Goal: Information Seeking & Learning: Check status

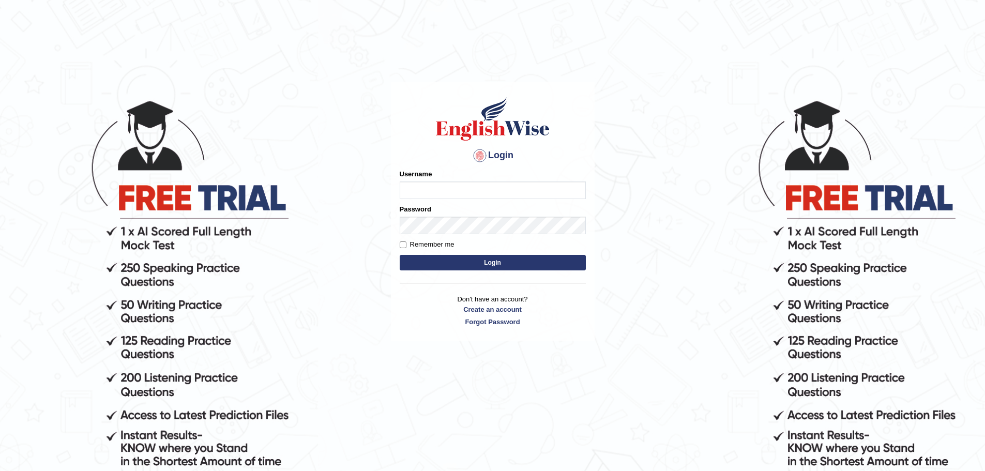
type input "anuj_parramatta"
click at [461, 265] on button "Login" at bounding box center [493, 263] width 186 height 16
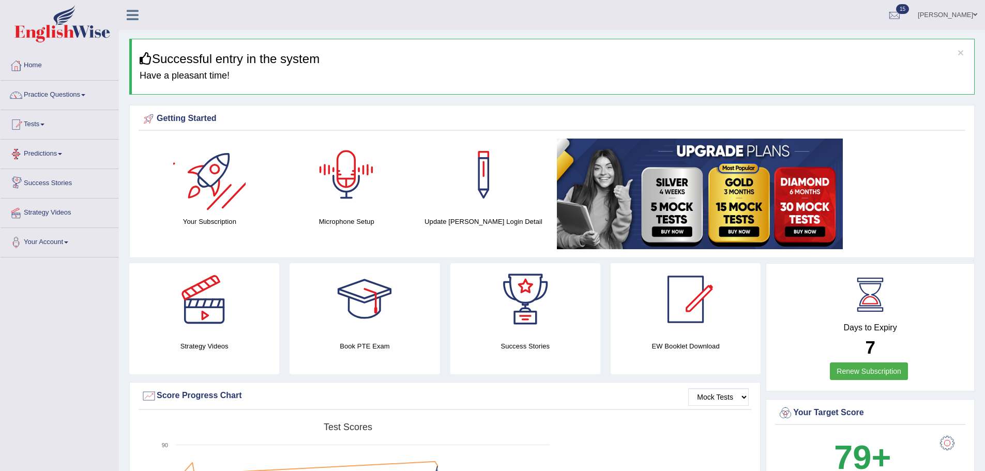
click at [51, 126] on link "Tests" at bounding box center [60, 123] width 118 height 26
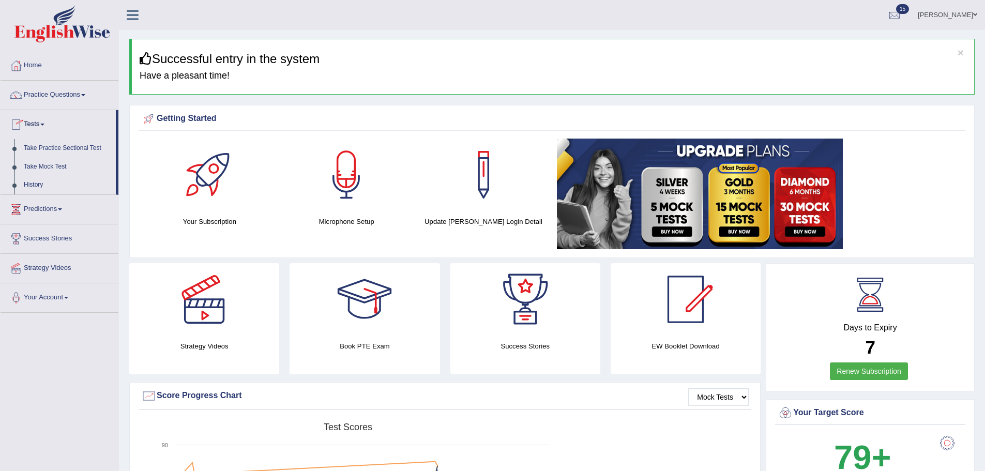
click at [62, 210] on span at bounding box center [60, 209] width 4 height 2
click at [59, 93] on link "Practice Questions" at bounding box center [60, 94] width 118 height 26
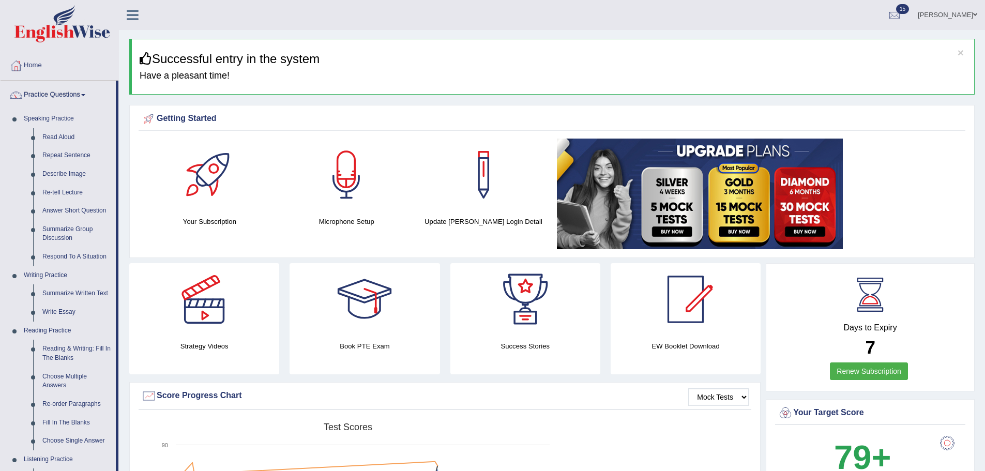
click at [59, 93] on link "Practice Questions" at bounding box center [58, 94] width 115 height 26
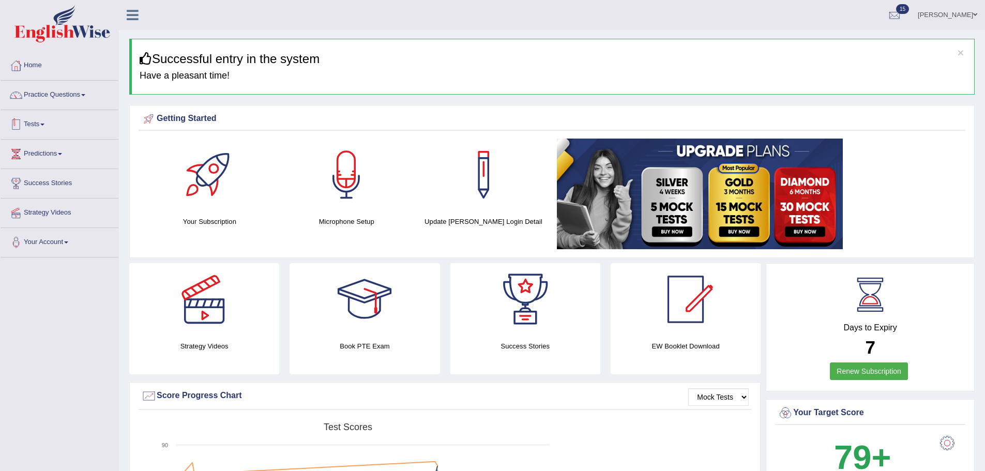
click at [46, 128] on link "Tests" at bounding box center [60, 123] width 118 height 26
click at [56, 144] on link "Take Practice Sectional Test" at bounding box center [67, 148] width 97 height 19
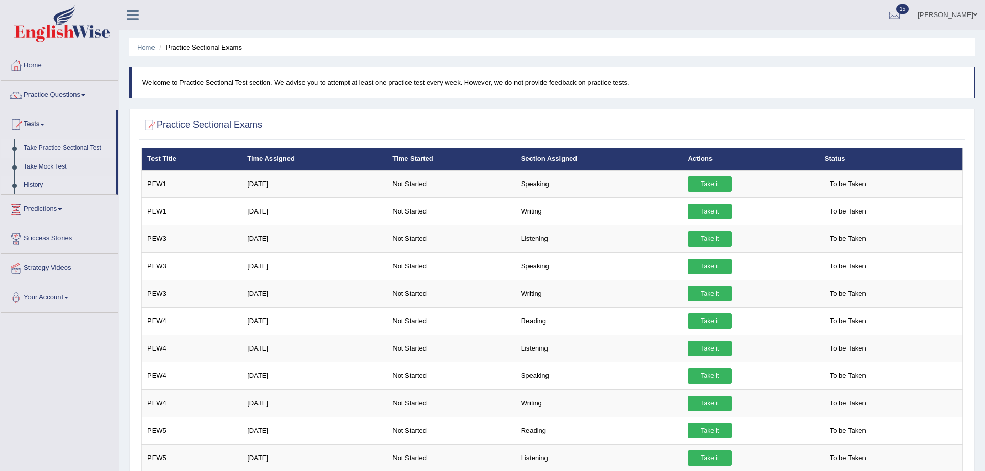
click at [39, 180] on link "History" at bounding box center [67, 185] width 97 height 19
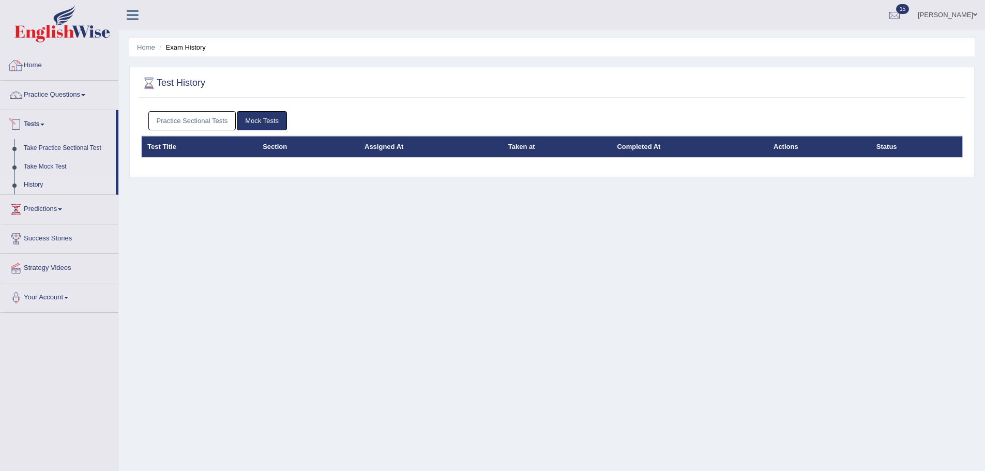
click at [263, 120] on link "Mock Tests" at bounding box center [262, 120] width 50 height 19
click at [212, 119] on link "Practice Sectional Tests" at bounding box center [192, 120] width 88 height 19
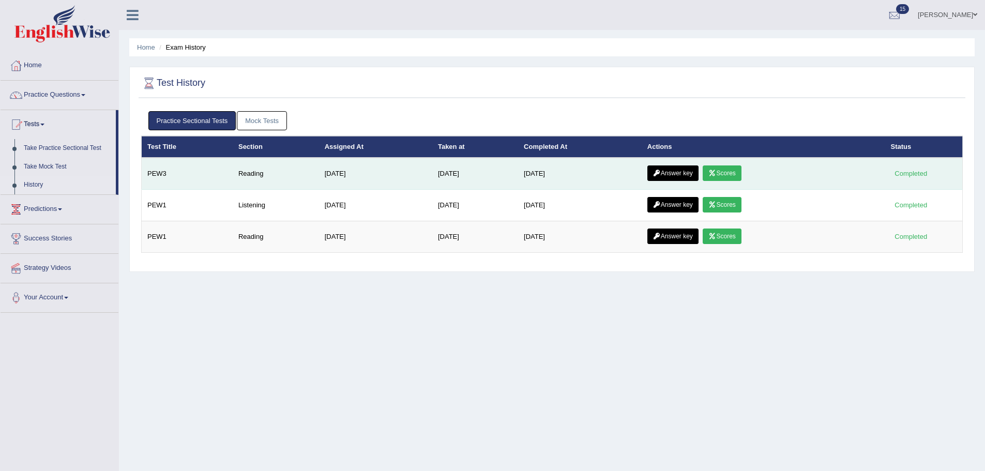
click at [734, 171] on link "Scores" at bounding box center [722, 173] width 38 height 16
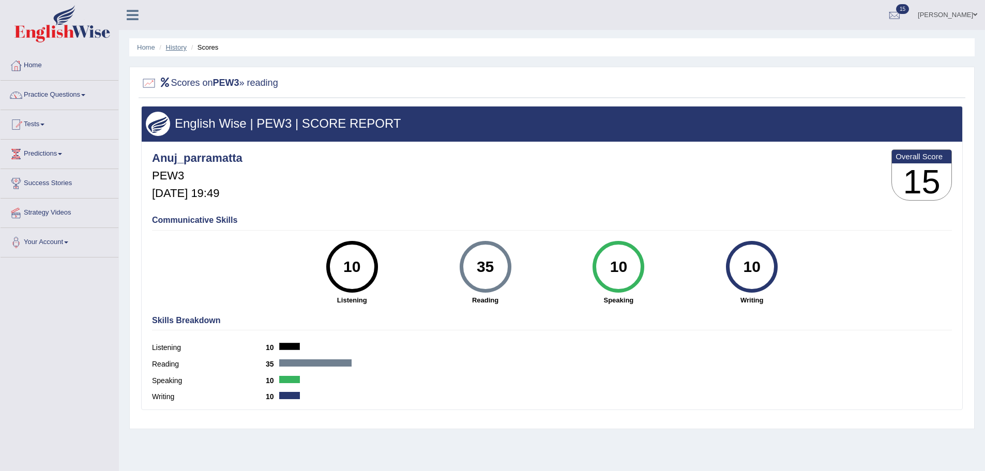
click at [176, 48] on link "History" at bounding box center [176, 47] width 21 height 8
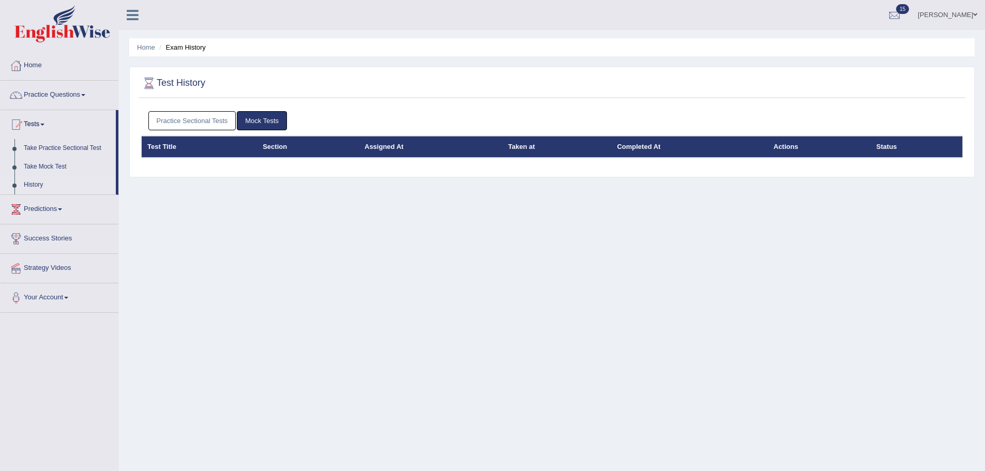
click at [250, 117] on link "Mock Tests" at bounding box center [262, 120] width 50 height 19
click at [221, 121] on link "Practice Sectional Tests" at bounding box center [192, 120] width 88 height 19
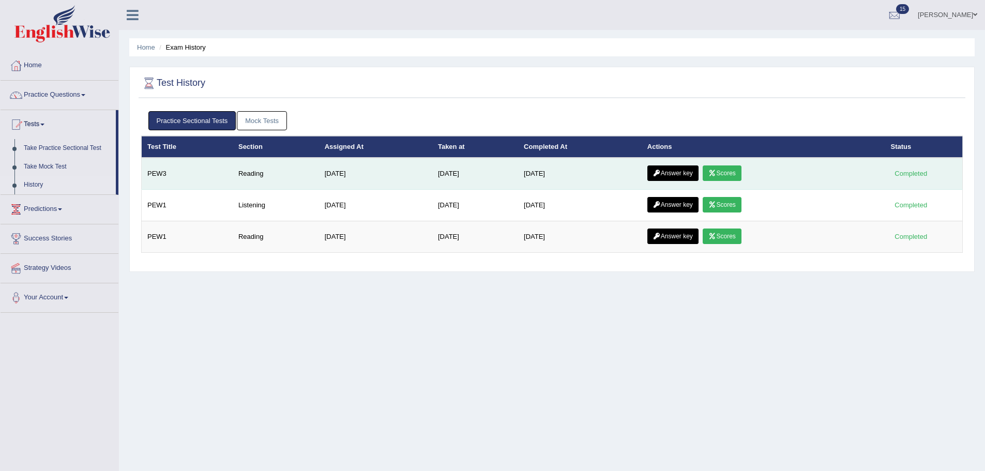
click at [669, 172] on link "Answer key" at bounding box center [672, 173] width 51 height 16
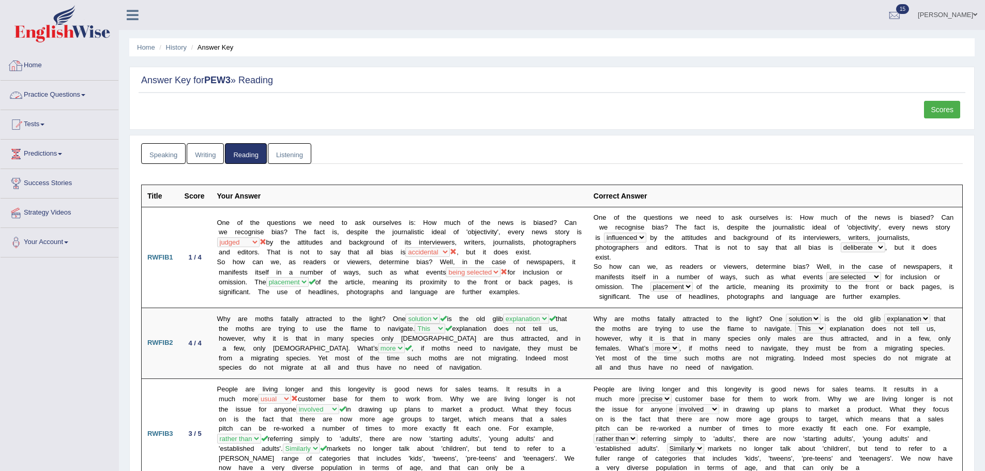
click at [39, 59] on link "Home" at bounding box center [60, 64] width 118 height 26
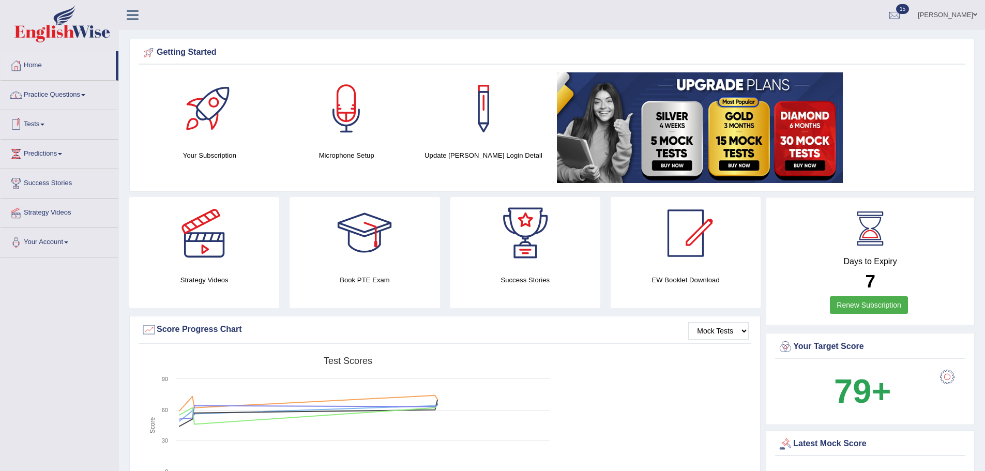
click at [37, 60] on link "Home" at bounding box center [58, 64] width 115 height 26
click at [47, 90] on link "Practice Questions" at bounding box center [60, 94] width 118 height 26
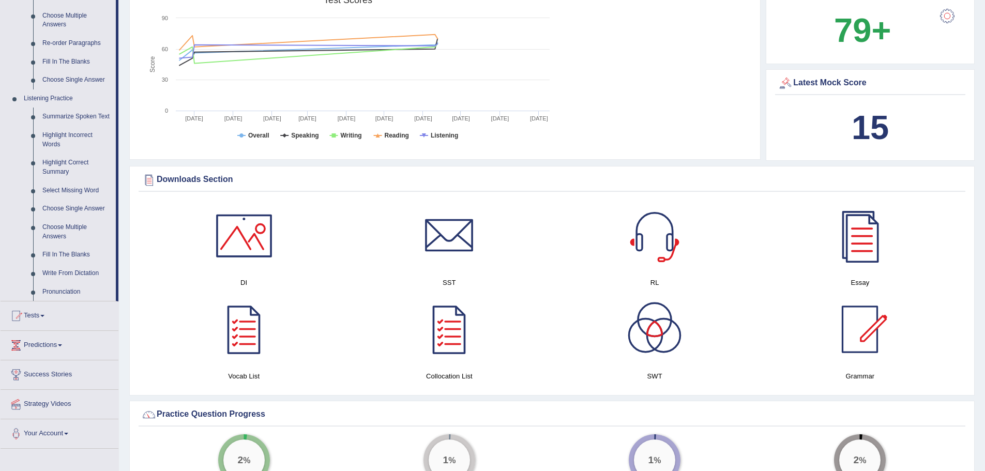
scroll to position [362, 0]
